Goal: Transaction & Acquisition: Purchase product/service

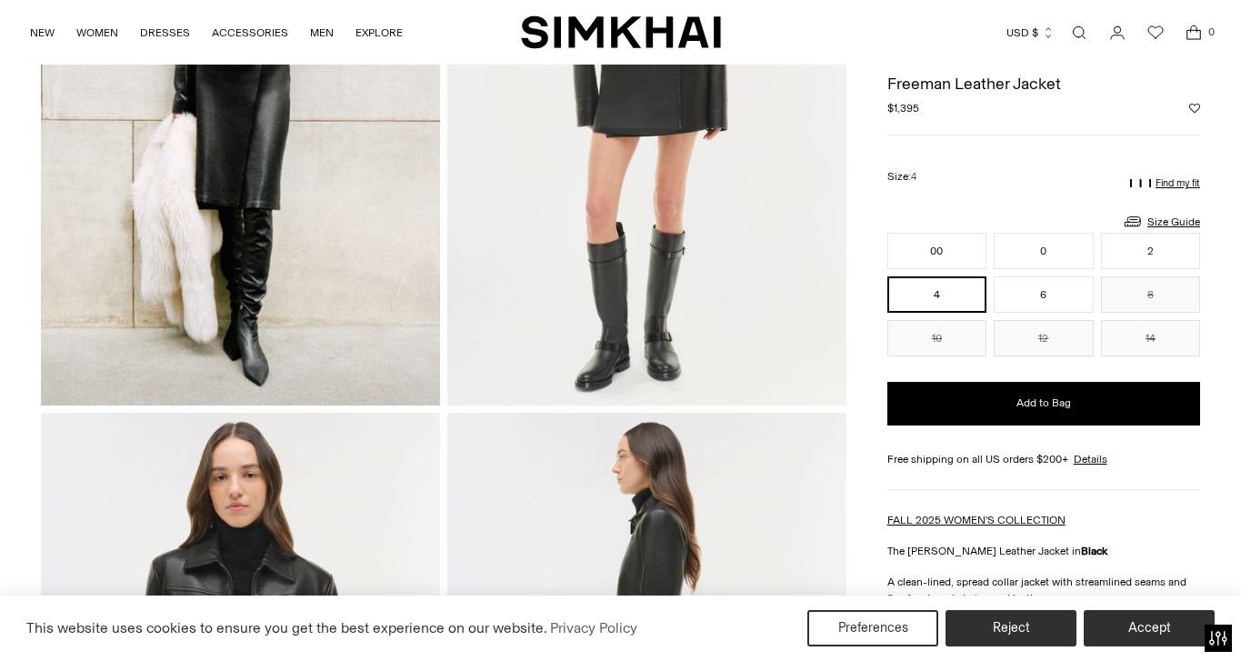
scroll to position [271, 0]
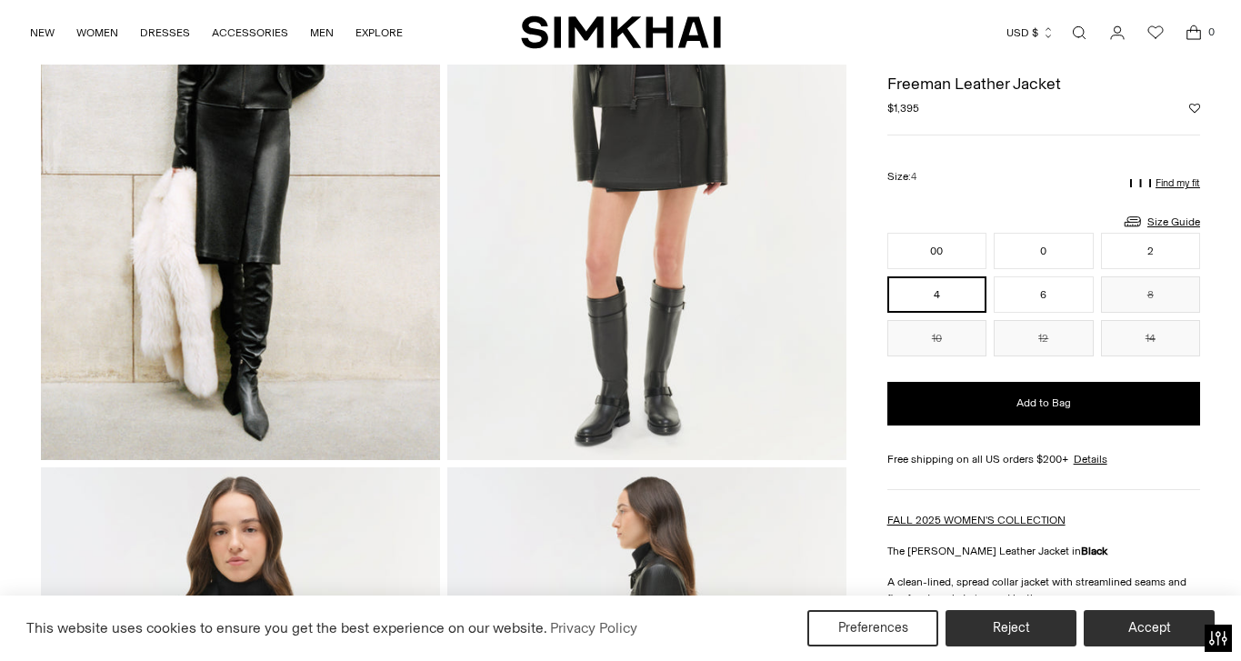
click at [1169, 185] on p "Find my fit" at bounding box center [1178, 183] width 45 height 11
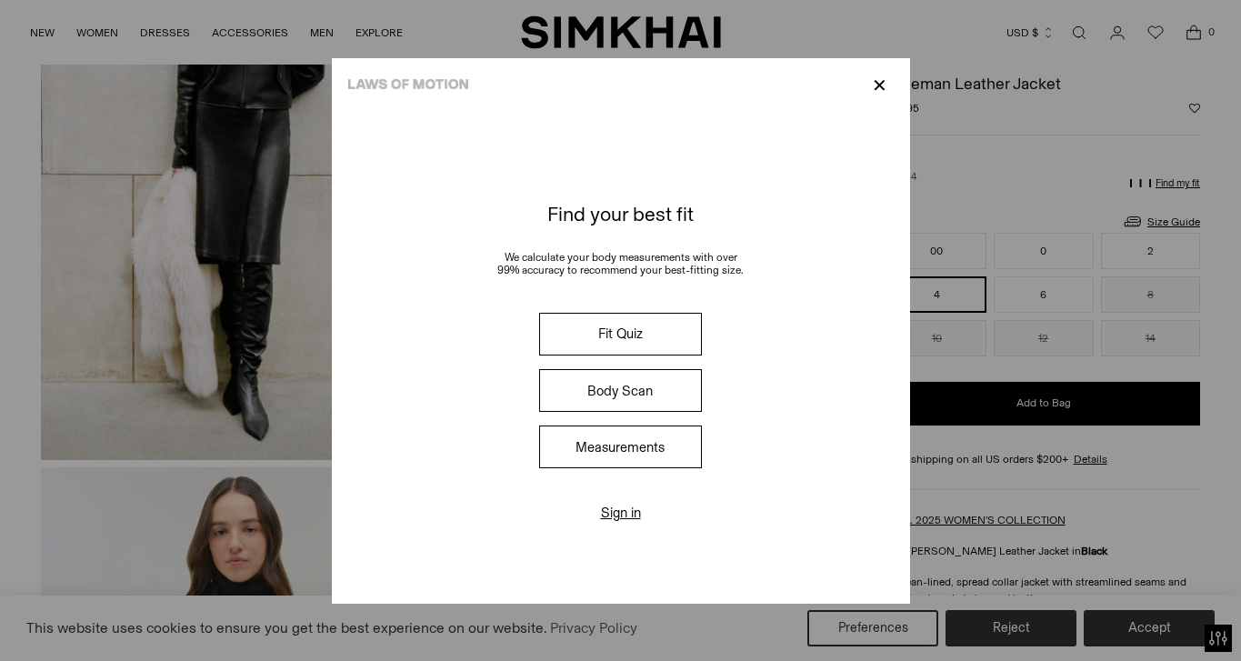
click at [625, 326] on button "Fit Quiz" at bounding box center [620, 334] width 162 height 43
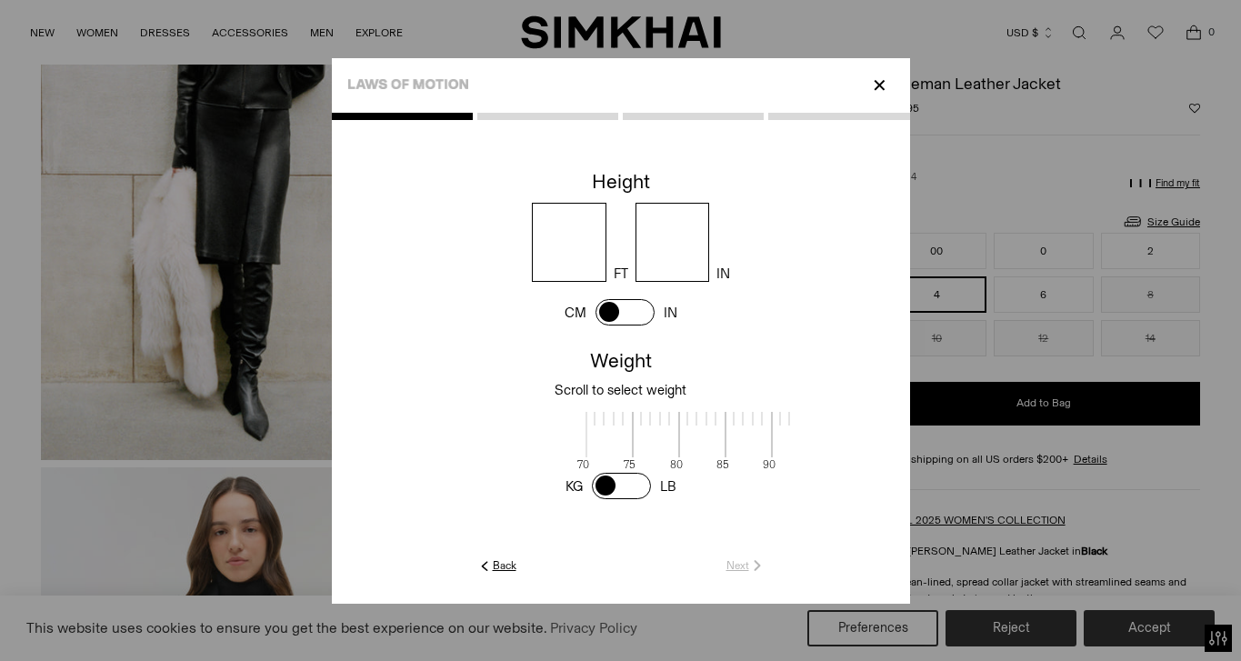
scroll to position [1, 591]
click at [544, 261] on input "number" at bounding box center [569, 242] width 75 height 79
type input "*"
click at [692, 224] on input "number" at bounding box center [673, 242] width 75 height 79
type input "*"
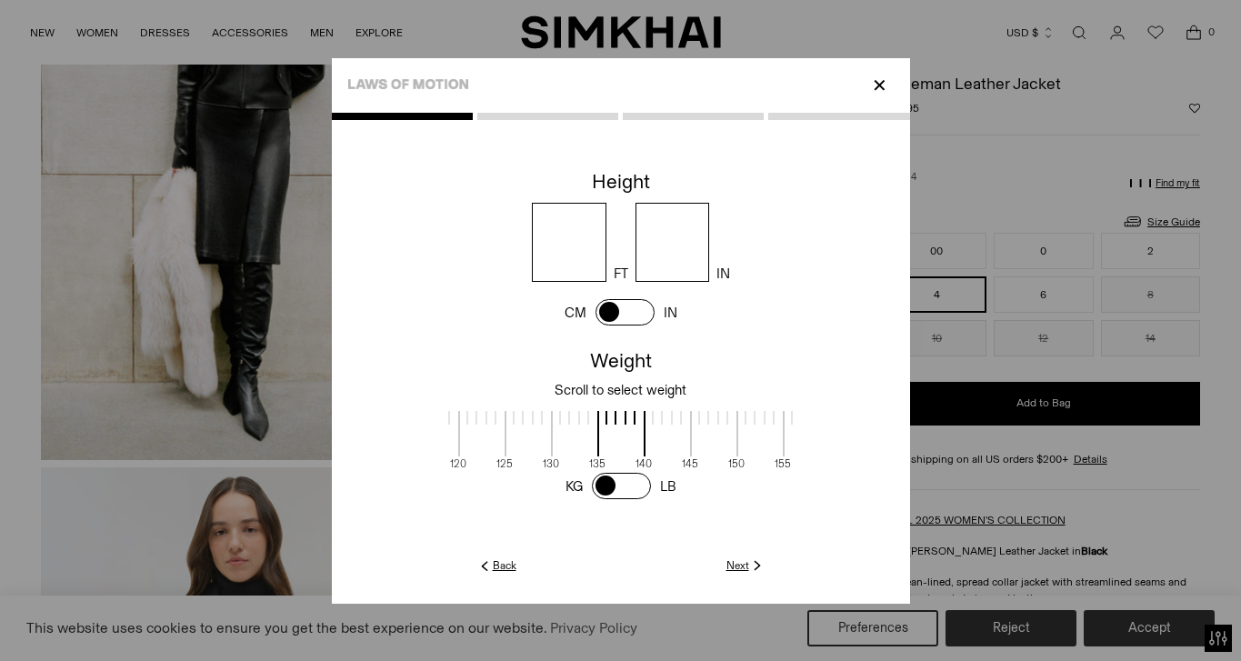
click at [583, 442] on span at bounding box center [575, 433] width 48 height 45
drag, startPoint x: 632, startPoint y: 434, endPoint x: 679, endPoint y: 438, distance: 47.5
click at [679, 438] on span at bounding box center [669, 433] width 48 height 45
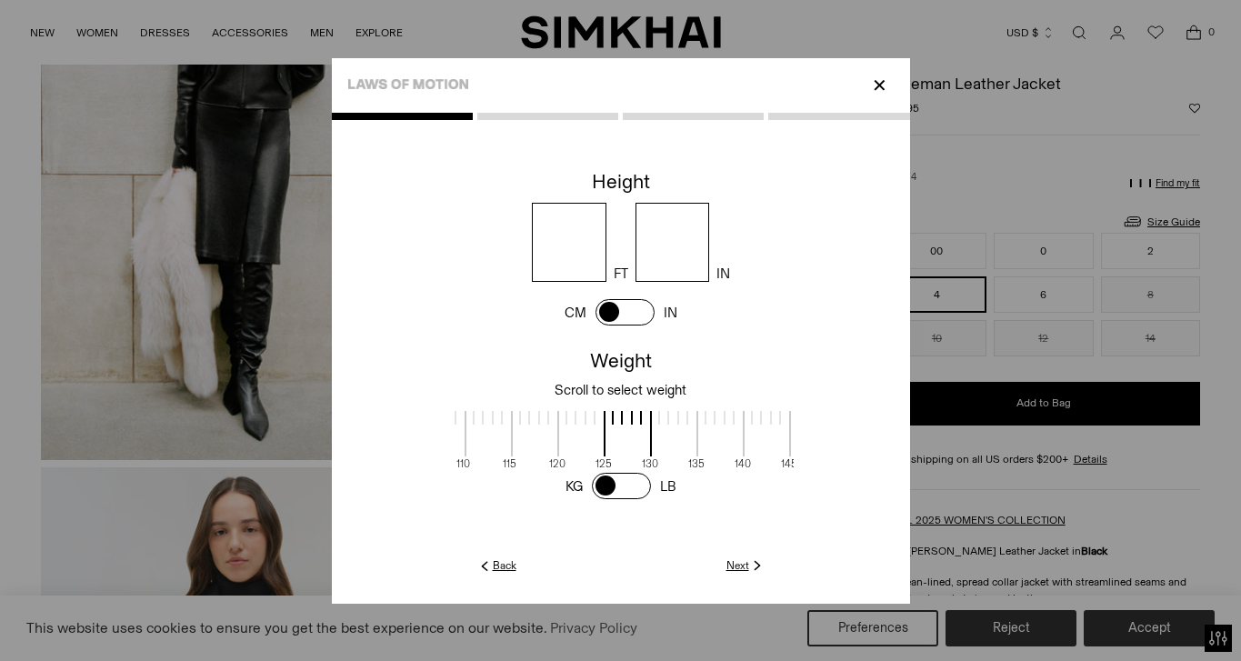
drag, startPoint x: 630, startPoint y: 436, endPoint x: 682, endPoint y: 441, distance: 52.1
click at [682, 441] on span at bounding box center [674, 433] width 48 height 45
click at [739, 566] on link "Next" at bounding box center [746, 565] width 39 height 16
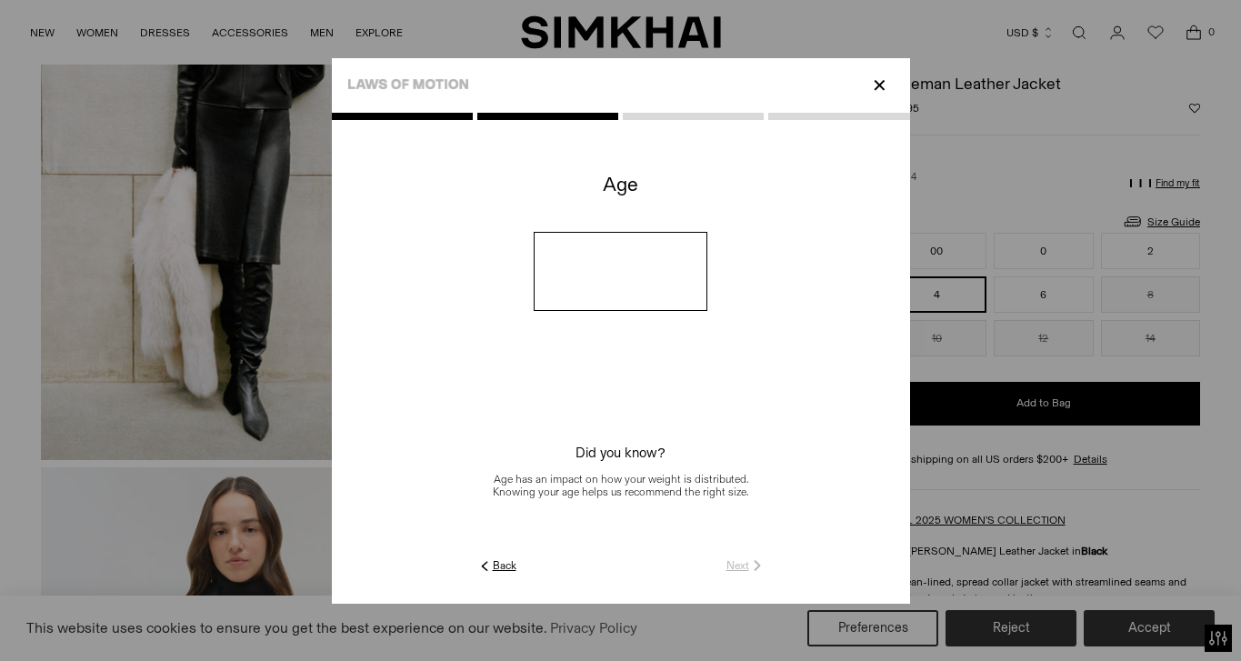
click at [631, 292] on input "number" at bounding box center [621, 271] width 174 height 79
type input "**"
click at [737, 568] on link "Next" at bounding box center [746, 565] width 39 height 16
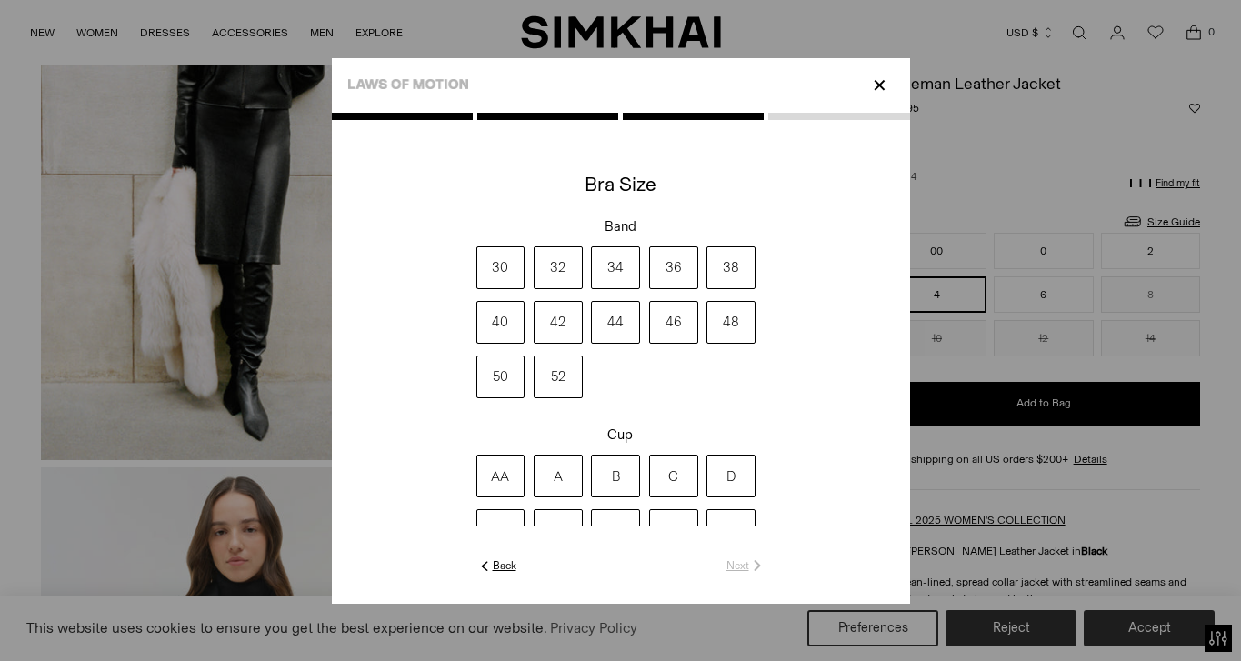
click at [672, 267] on label "36" at bounding box center [673, 267] width 49 height 43
click at [676, 475] on label "C" at bounding box center [673, 476] width 49 height 43
click at [737, 565] on link "Next" at bounding box center [746, 565] width 39 height 16
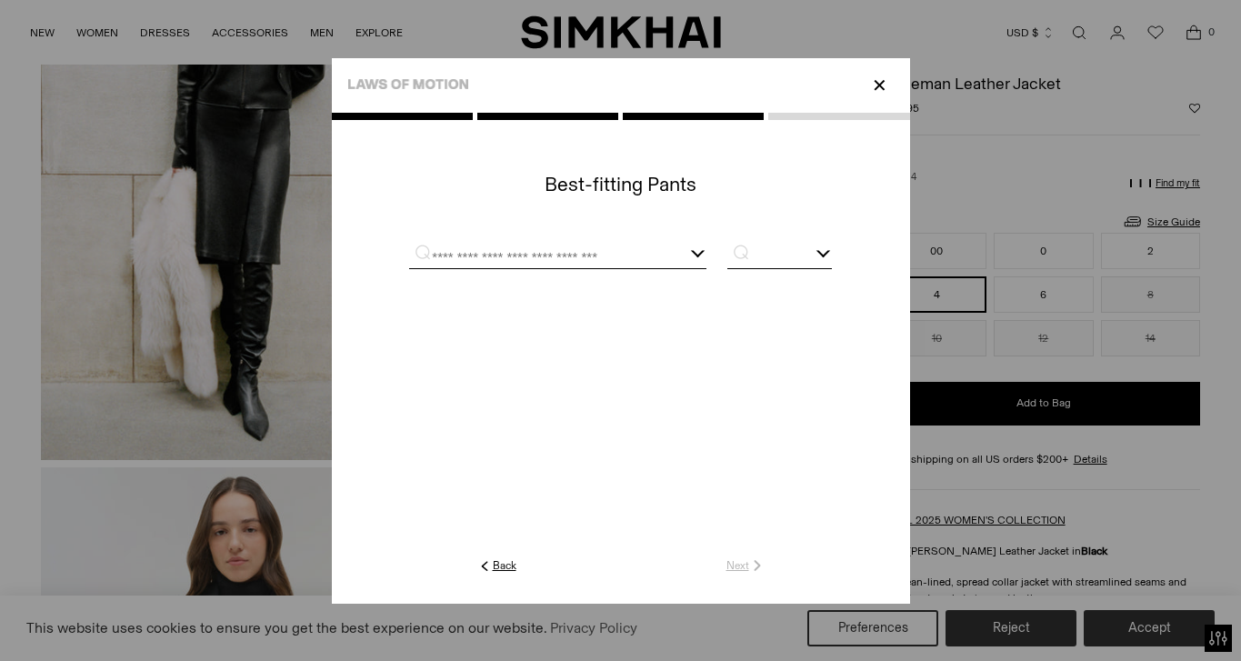
click at [597, 248] on input "text" at bounding box center [535, 257] width 253 height 23
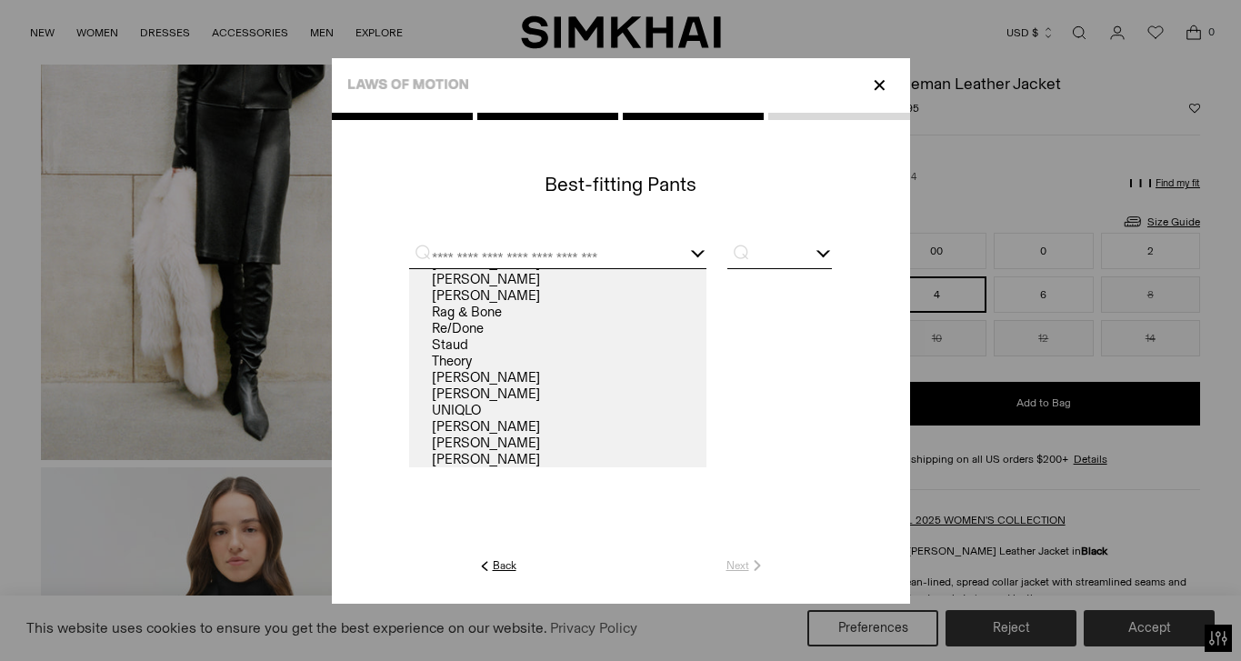
scroll to position [178, 0]
click at [506, 393] on link "[PERSON_NAME]" at bounding box center [557, 394] width 297 height 16
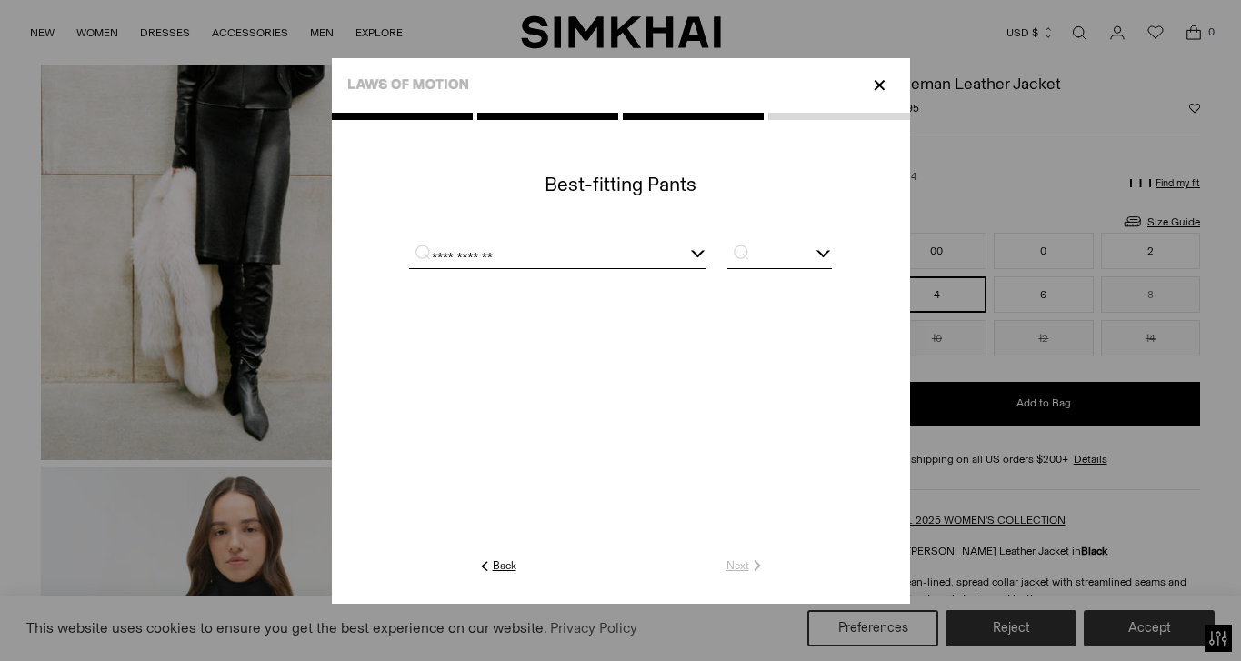
click at [781, 257] on input "text" at bounding box center [779, 257] width 104 height 23
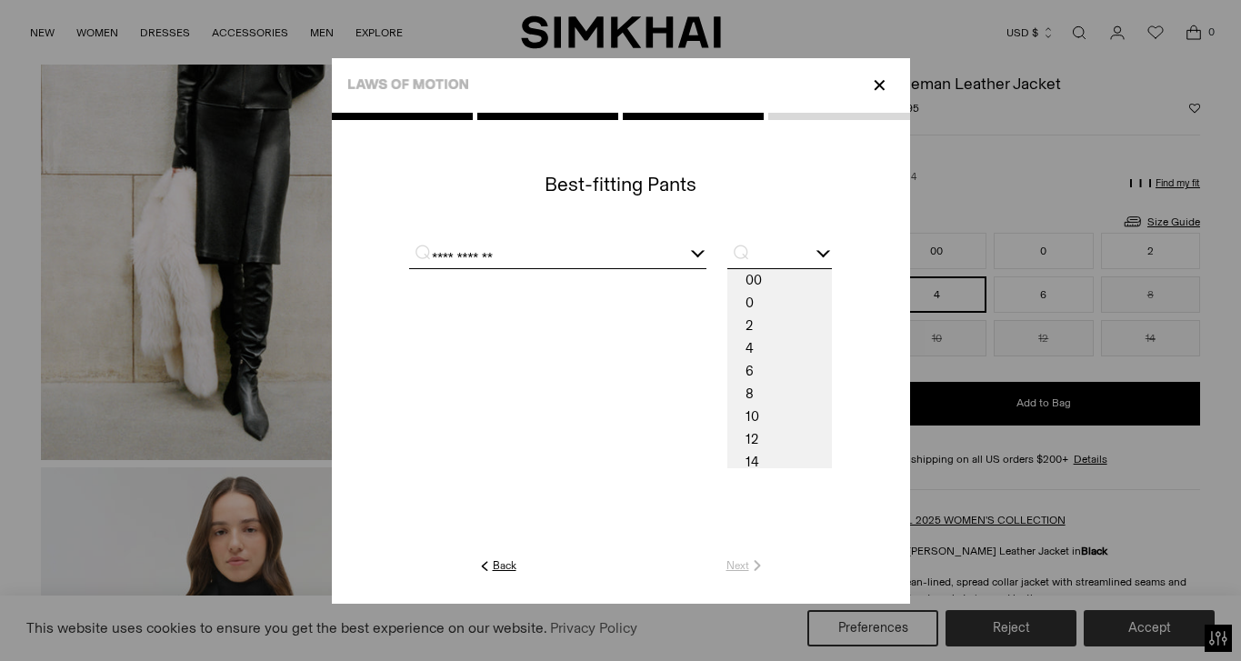
click at [700, 254] on div "**********" at bounding box center [557, 257] width 297 height 23
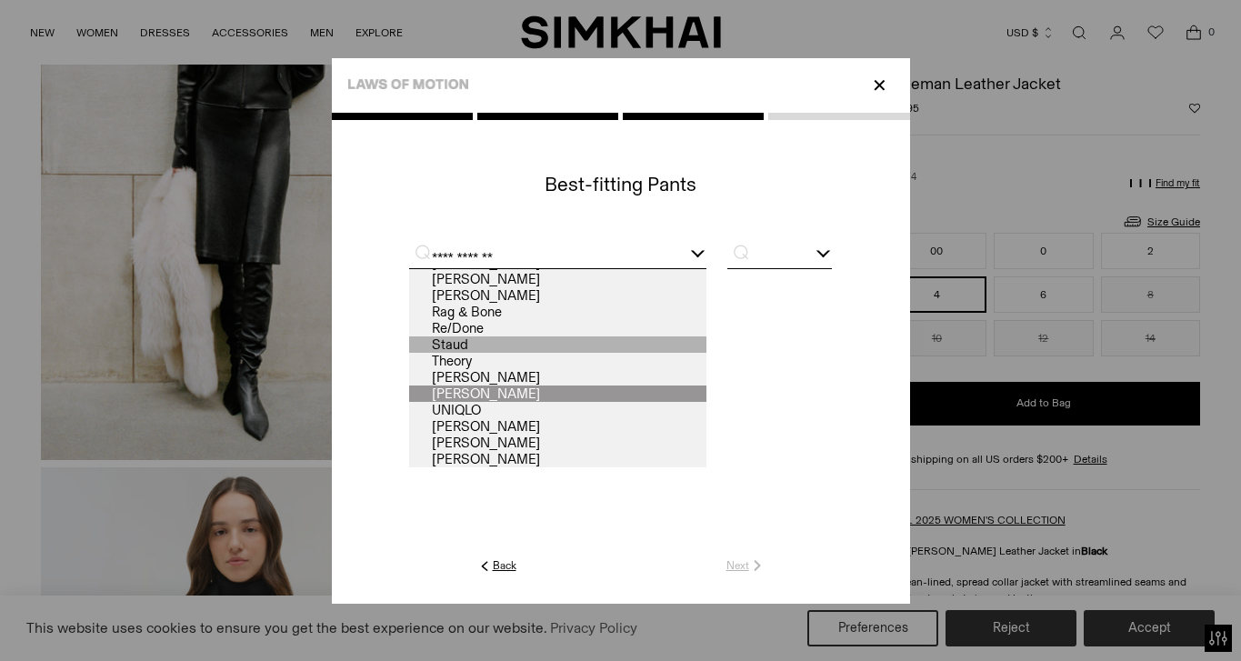
scroll to position [181, 0]
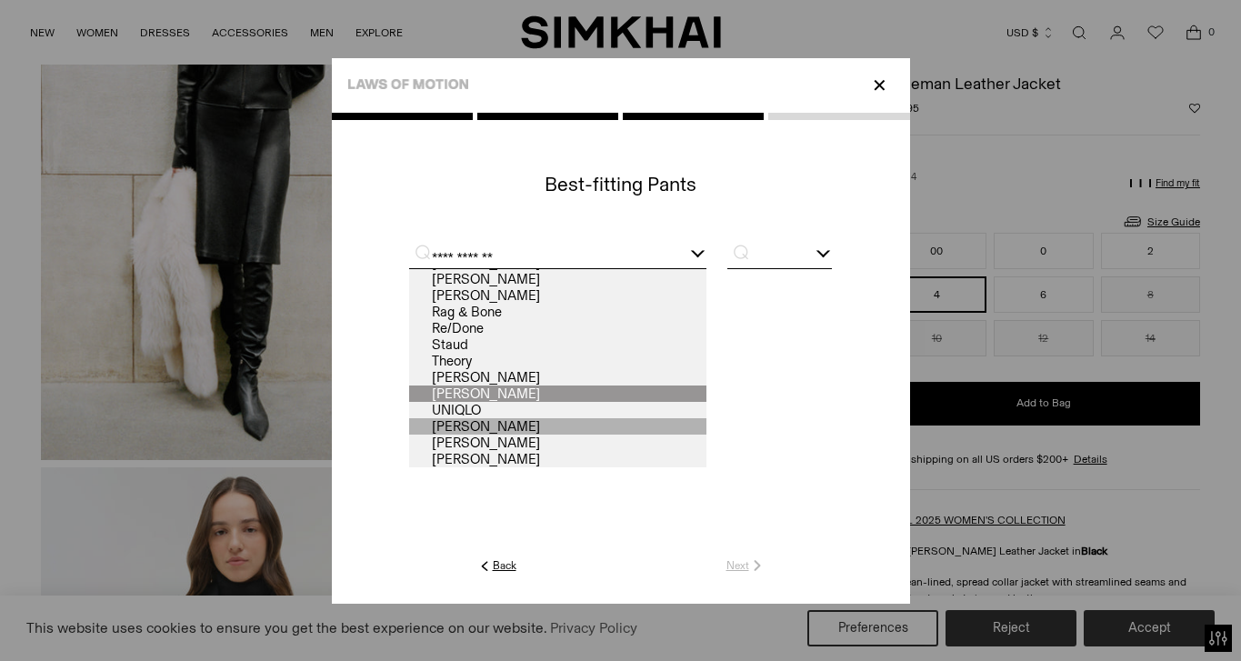
click at [490, 423] on link "[PERSON_NAME]" at bounding box center [557, 426] width 297 height 16
type input "**********"
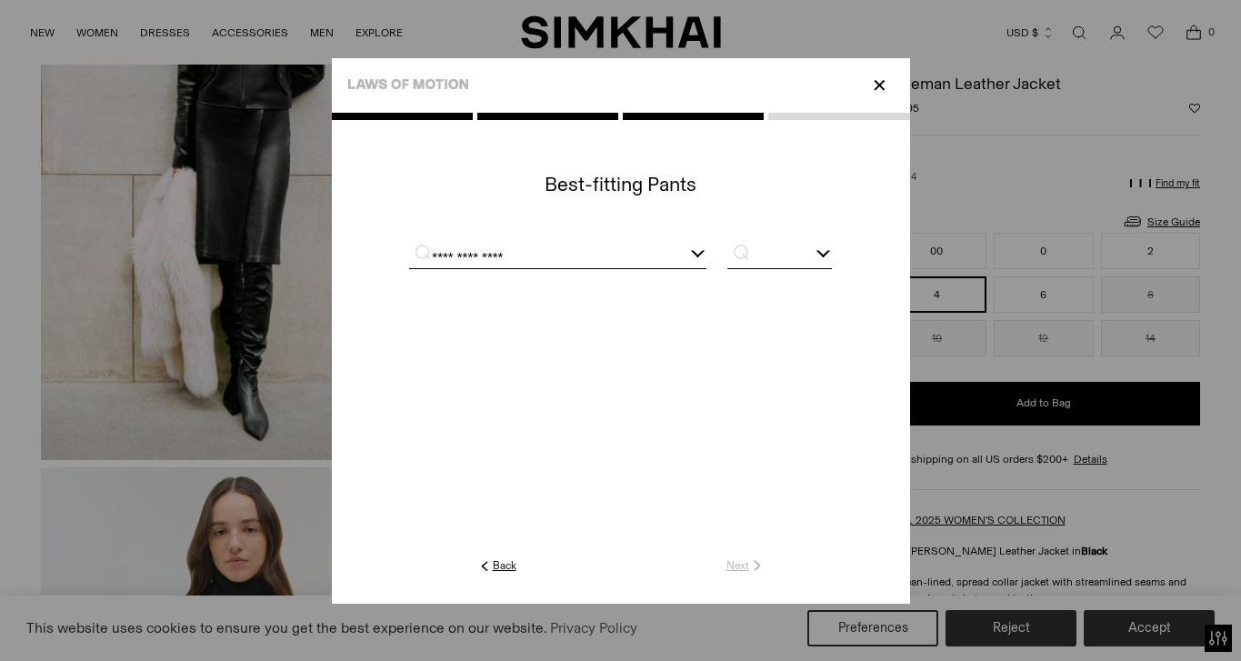
click at [811, 255] on input "text" at bounding box center [779, 257] width 104 height 23
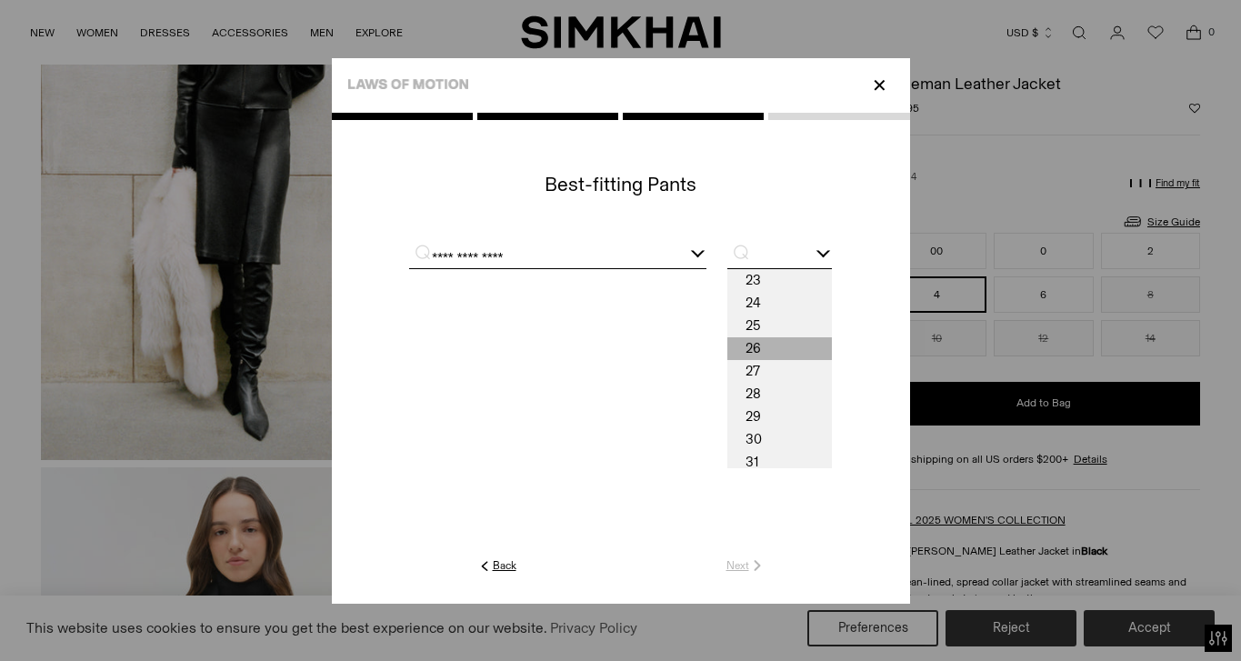
click at [777, 346] on span "26" at bounding box center [779, 348] width 104 height 23
type input "**"
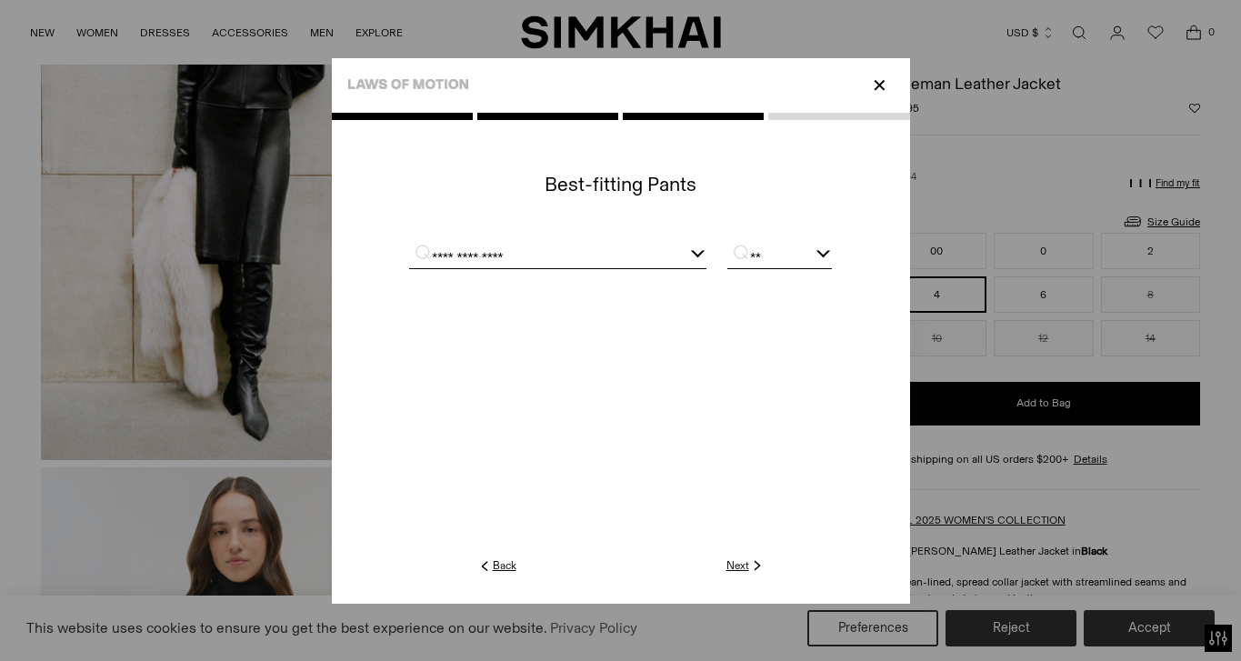
click at [743, 558] on link "Next" at bounding box center [746, 565] width 39 height 16
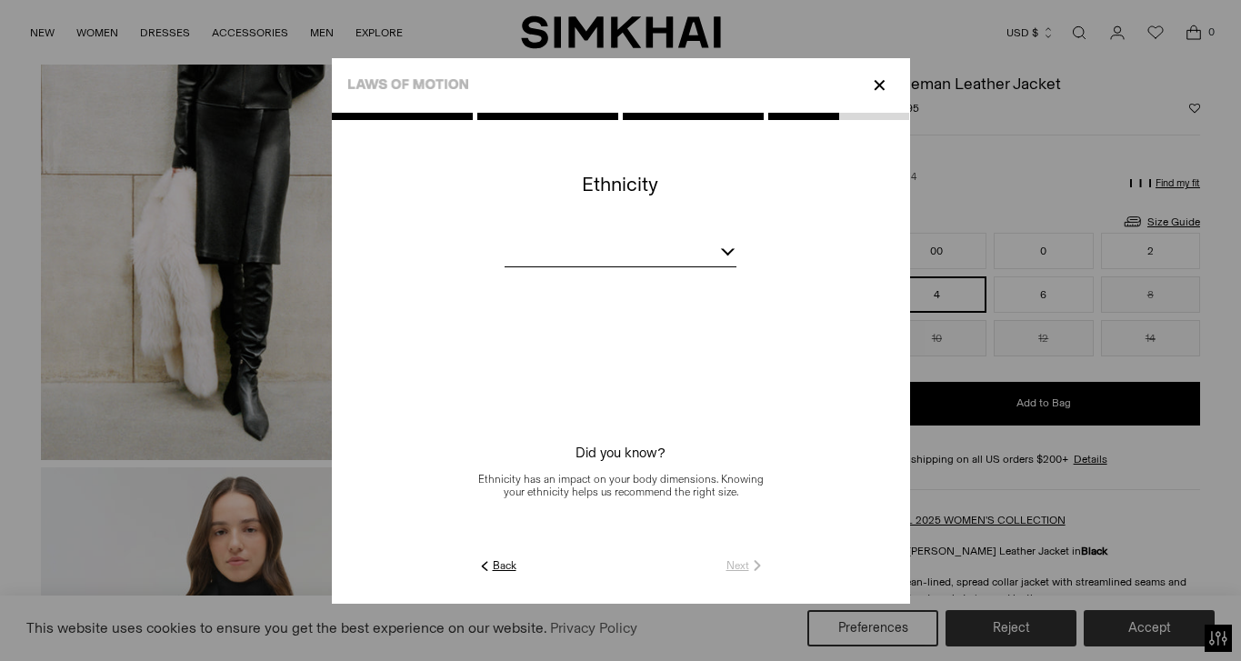
click at [728, 249] on div at bounding box center [727, 249] width 15 height 15
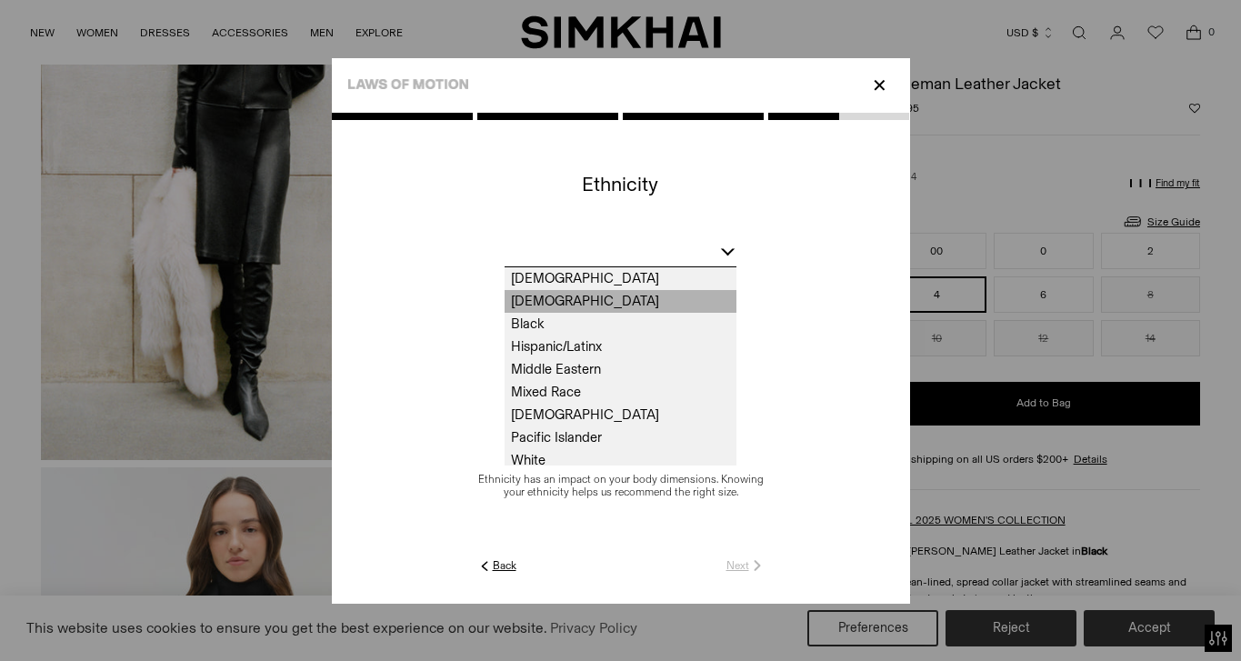
scroll to position [29, 0]
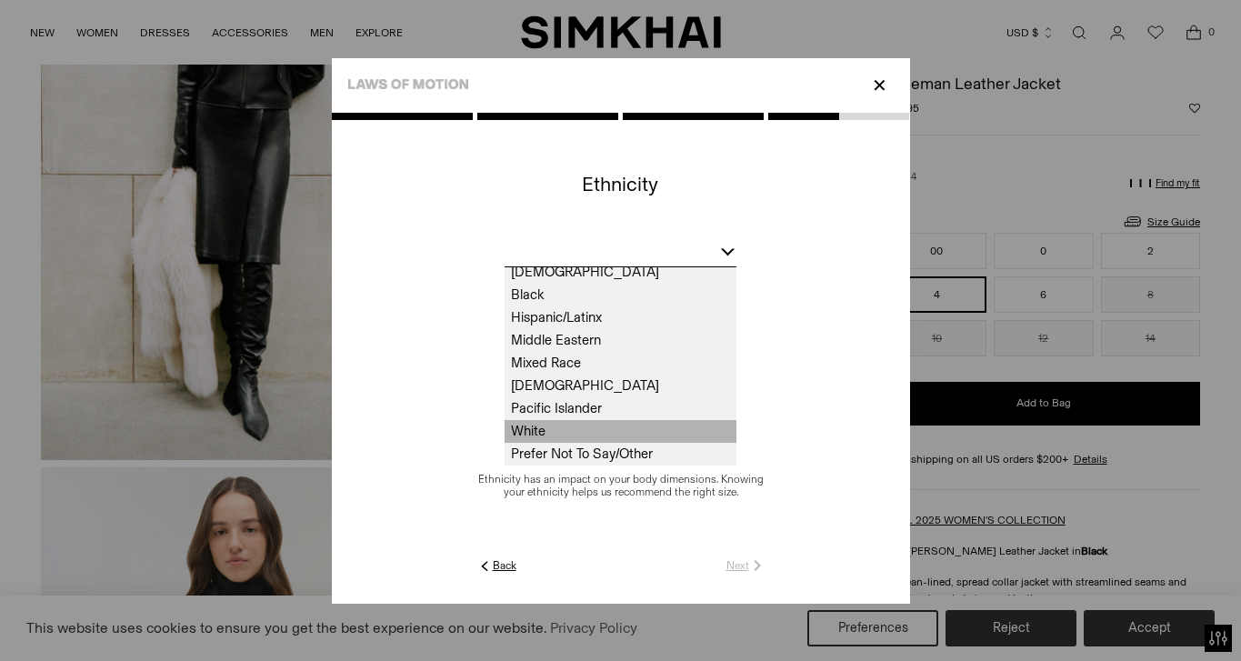
click at [562, 426] on span "White" at bounding box center [620, 431] width 231 height 23
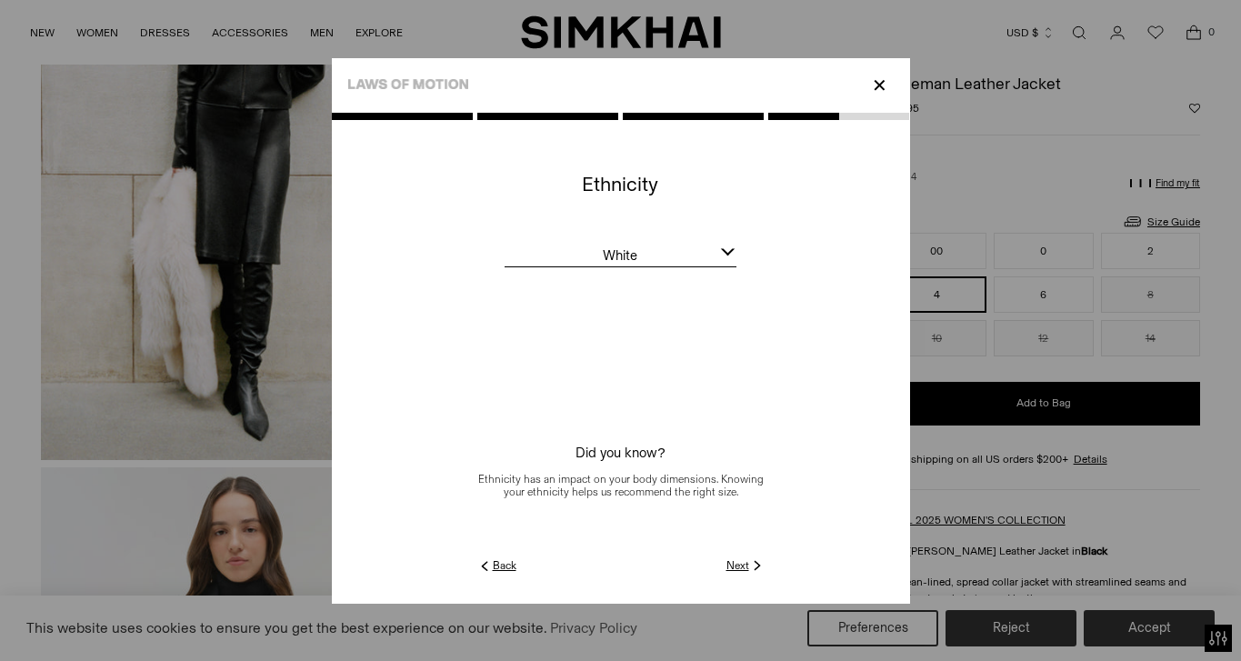
click at [735, 567] on link "Next" at bounding box center [746, 565] width 39 height 16
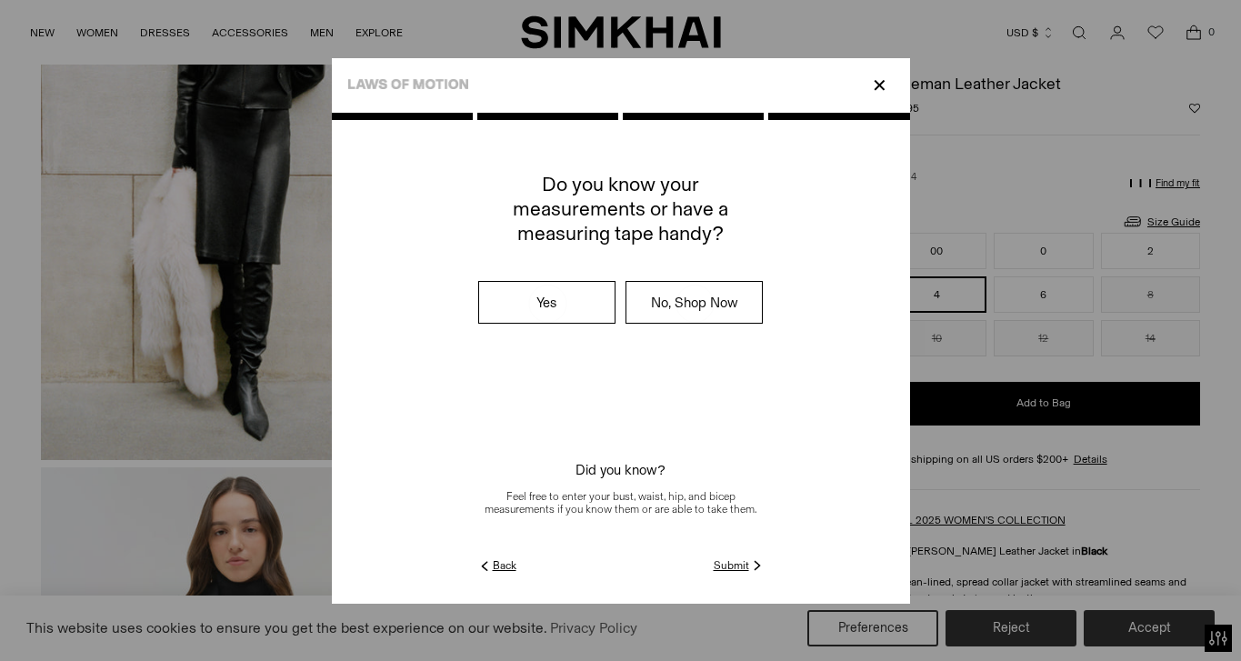
click at [727, 565] on link "Submit" at bounding box center [740, 565] width 52 height 16
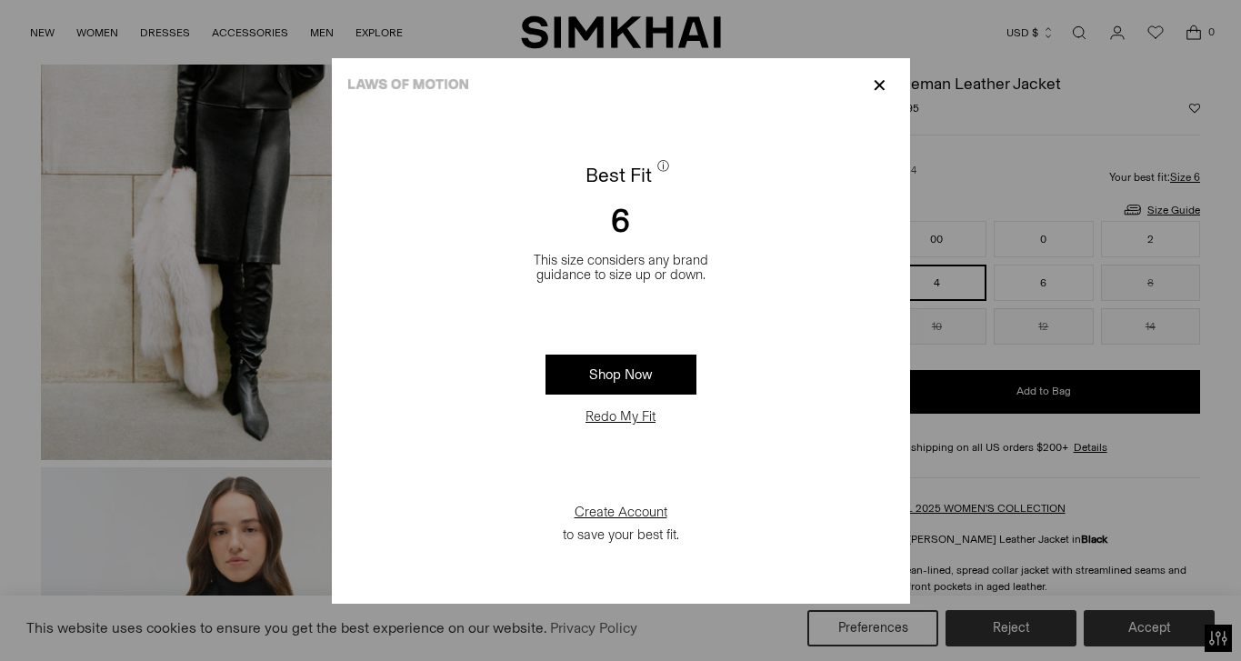
click at [878, 82] on p "✕" at bounding box center [880, 85] width 25 height 31
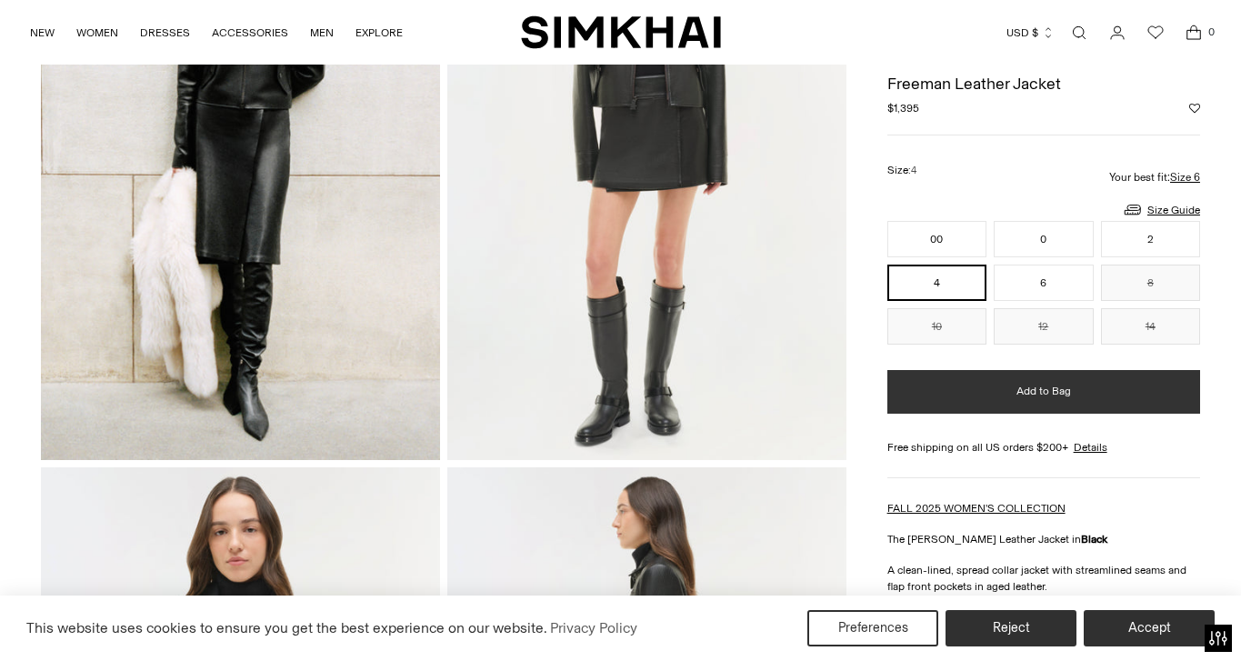
click at [1019, 395] on span "Add to Bag" at bounding box center [1044, 391] width 55 height 15
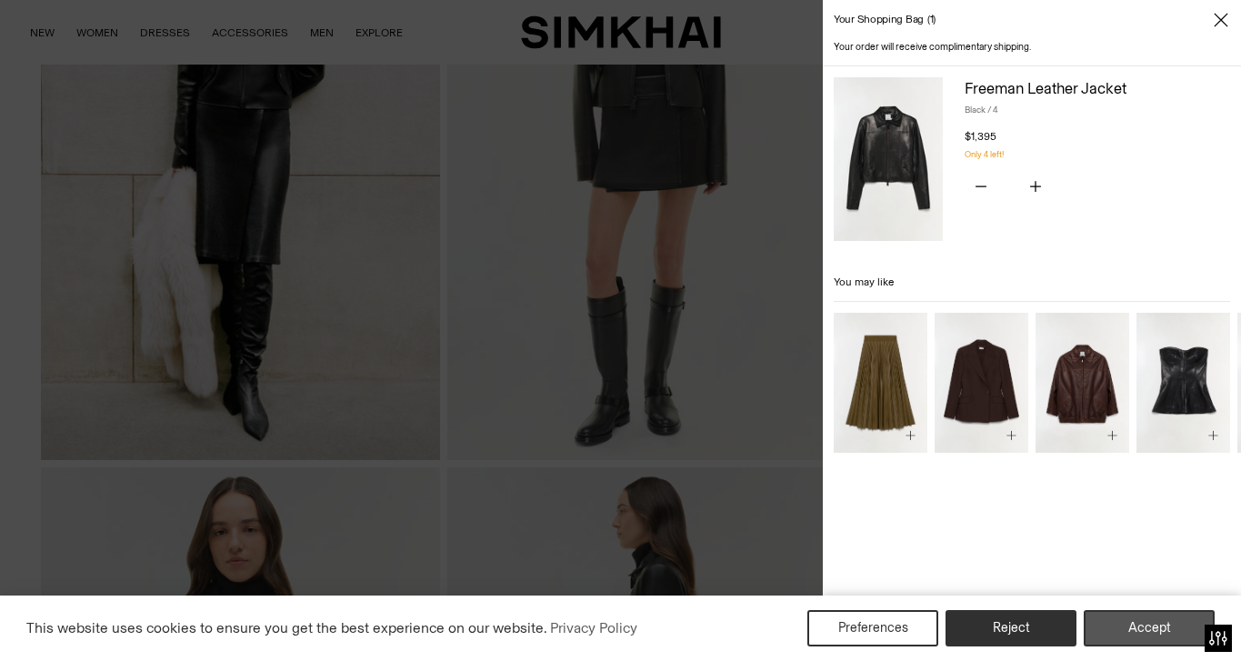
click at [1131, 631] on button "Accept" at bounding box center [1149, 628] width 131 height 36
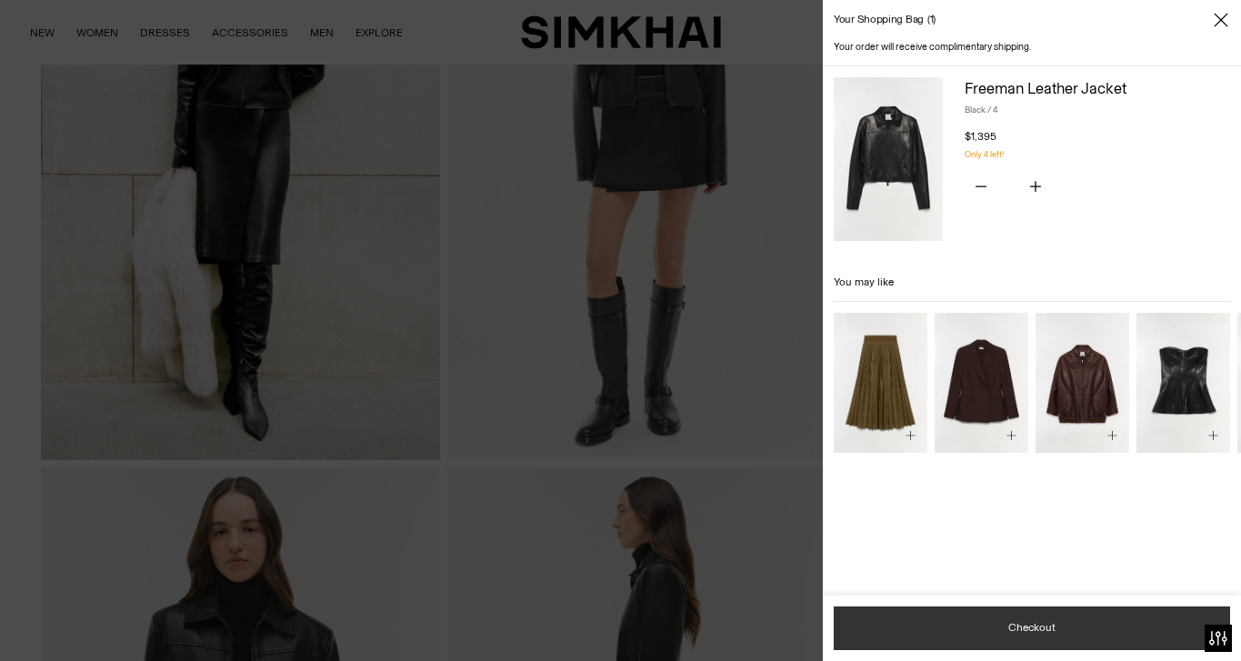
click at [1030, 629] on button "Checkout" at bounding box center [1032, 629] width 396 height 44
